Goal: Task Accomplishment & Management: Manage account settings

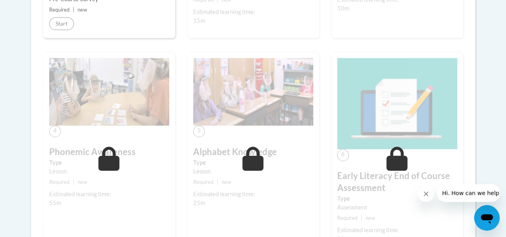
scroll to position [360, 0]
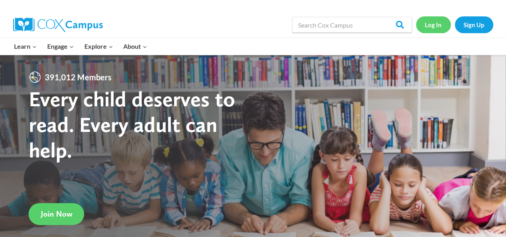
click at [432, 23] on link "Log In" at bounding box center [433, 24] width 35 height 16
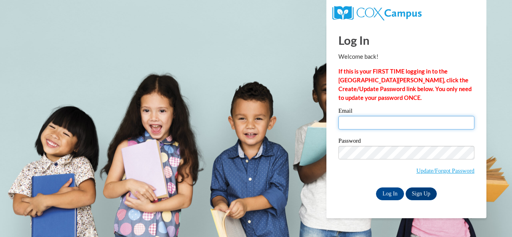
click at [353, 121] on input "Email" at bounding box center [406, 123] width 136 height 14
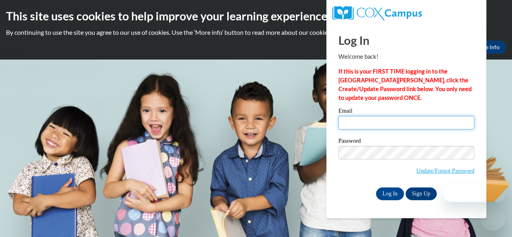
type input "parkerson.waverly.c@muscogee.k12.ga.us"
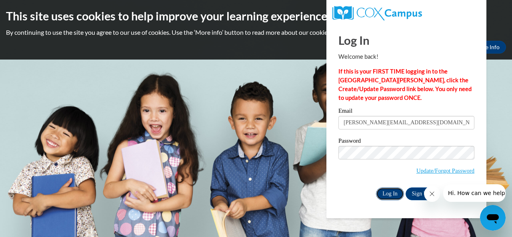
click at [391, 188] on input "Log In" at bounding box center [390, 193] width 28 height 13
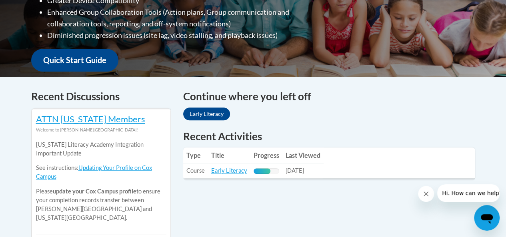
scroll to position [280, 0]
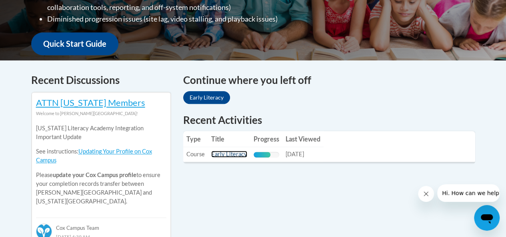
click at [218, 151] on link "Early Literacy" at bounding box center [229, 154] width 36 height 7
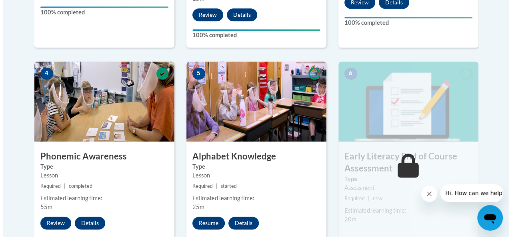
scroll to position [520, 0]
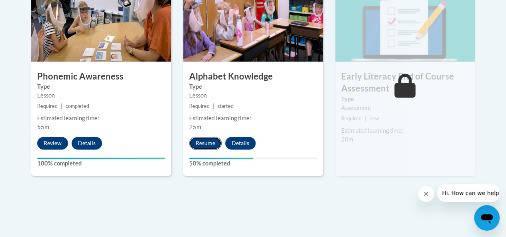
click at [197, 142] on button "Resume" at bounding box center [205, 143] width 32 height 13
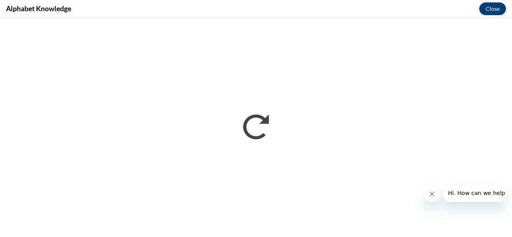
scroll to position [0, 0]
